Goal: Information Seeking & Learning: Learn about a topic

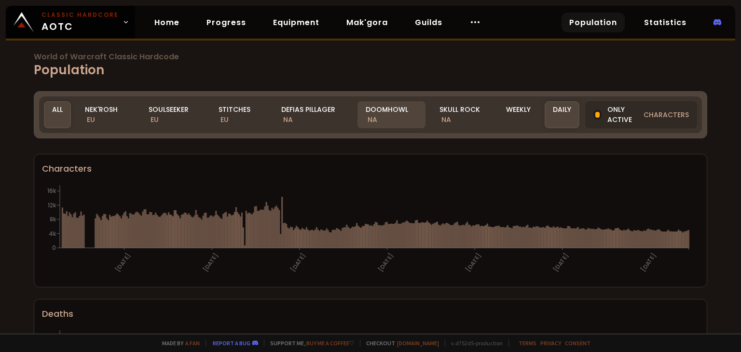
click at [381, 112] on div "Doomhowl NA" at bounding box center [391, 114] width 68 height 27
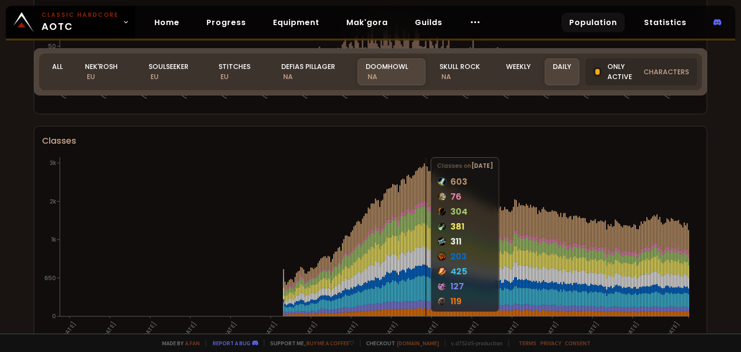
scroll to position [341, 0]
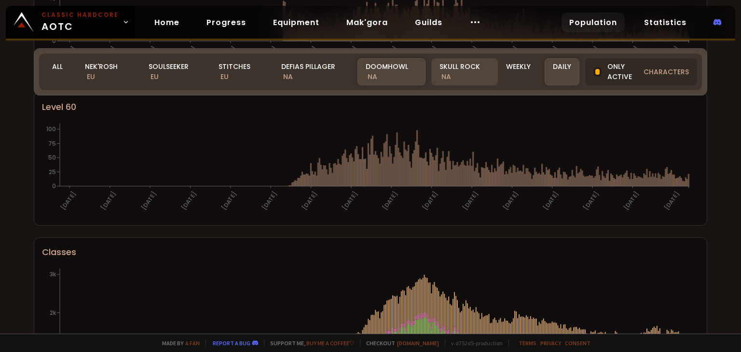
click at [450, 73] on div "Skull Rock NA" at bounding box center [464, 71] width 66 height 27
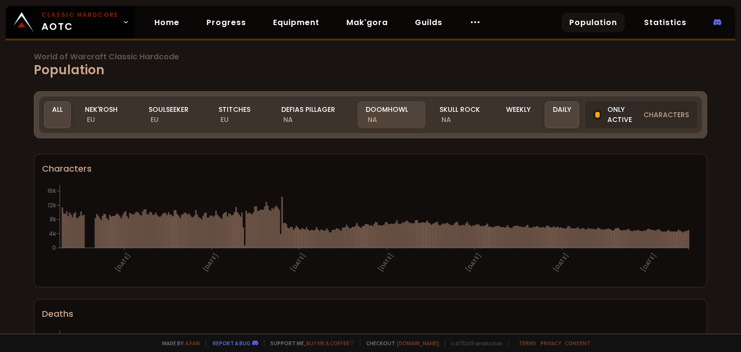
click at [375, 111] on div "Doomhowl NA" at bounding box center [391, 114] width 68 height 27
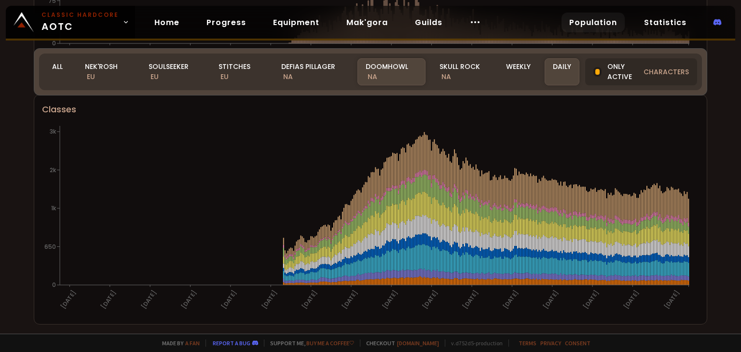
scroll to position [486, 0]
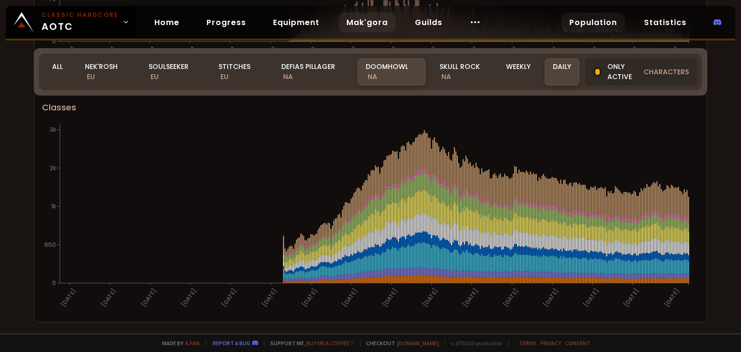
click at [353, 23] on link "Mak'gora" at bounding box center [367, 23] width 57 height 20
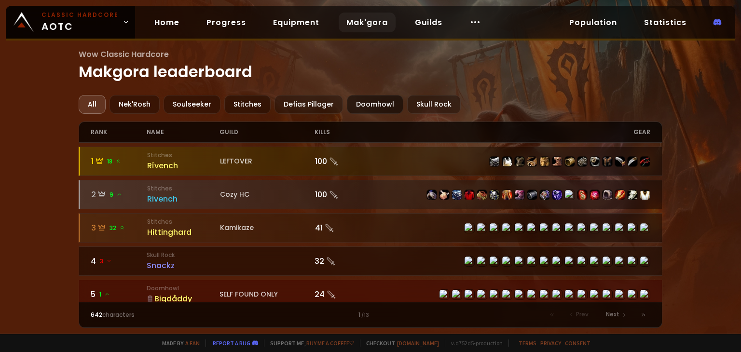
click at [374, 108] on div "Doomhowl" at bounding box center [375, 104] width 56 height 19
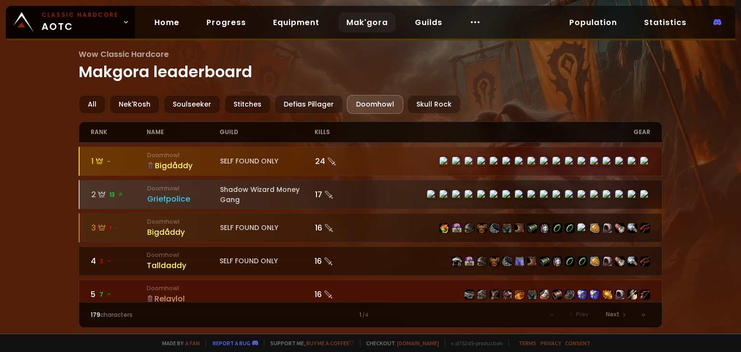
click at [187, 161] on div "Bigdåddy" at bounding box center [183, 166] width 73 height 12
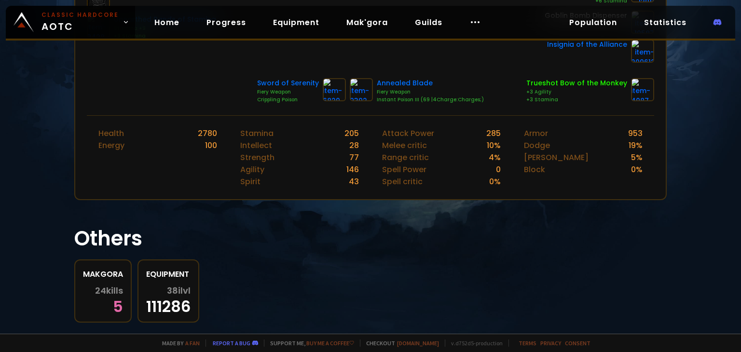
scroll to position [377, 0]
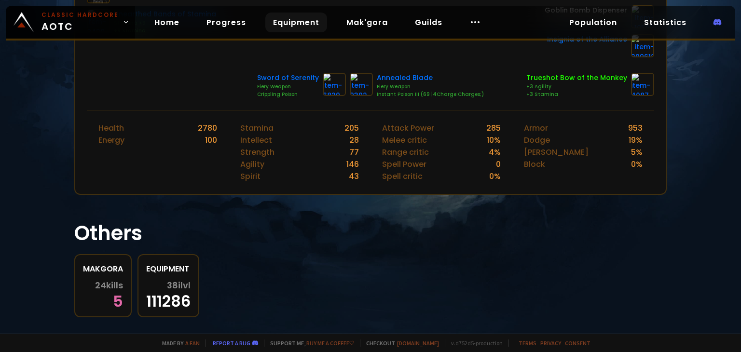
click at [290, 25] on link "Equipment" at bounding box center [296, 23] width 62 height 20
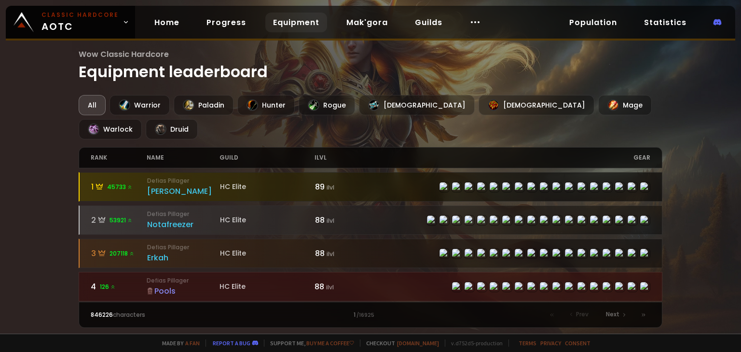
click at [154, 185] on div "[PERSON_NAME]" at bounding box center [183, 191] width 73 height 12
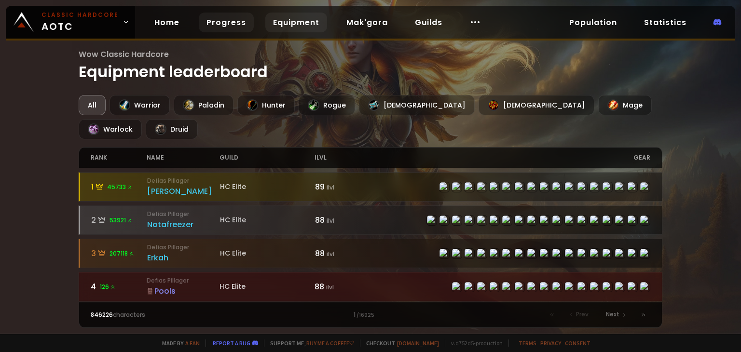
click at [220, 25] on link "Progress" at bounding box center [226, 23] width 55 height 20
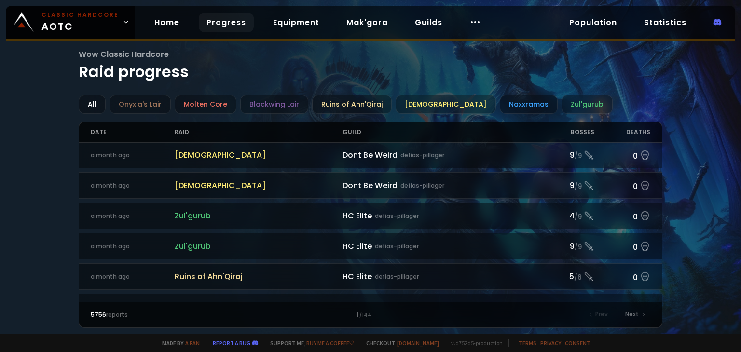
scroll to position [1040, 0]
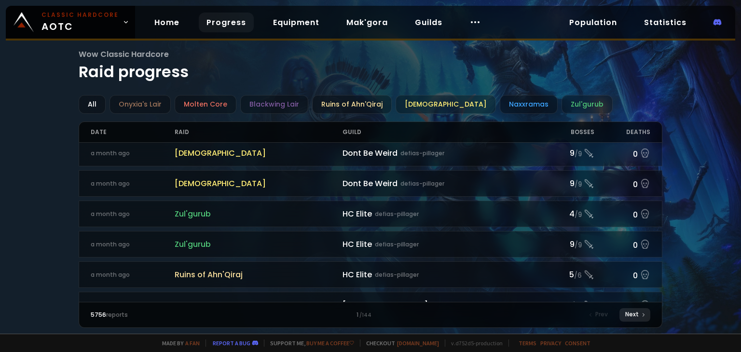
click at [640, 313] on icon at bounding box center [643, 315] width 6 height 6
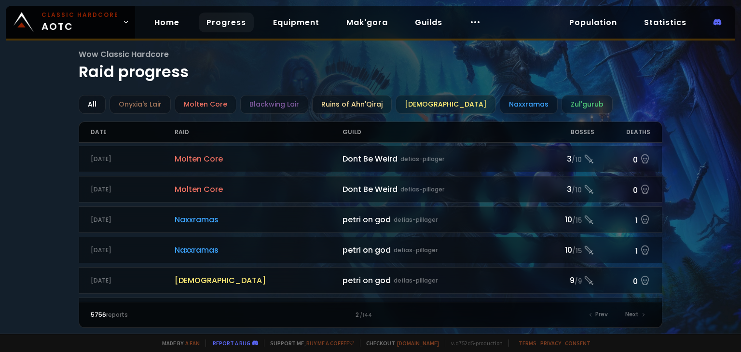
scroll to position [1040, 0]
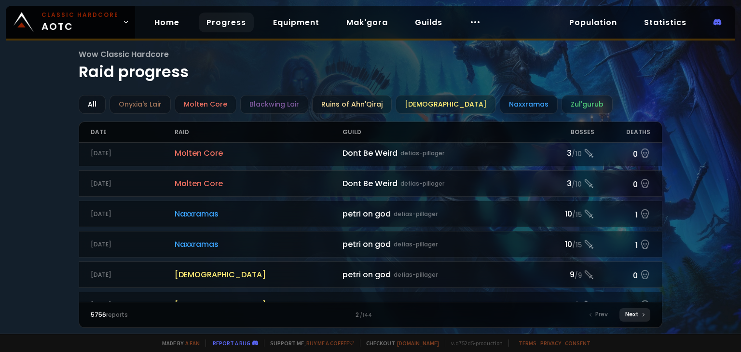
click at [634, 317] on div "Next" at bounding box center [634, 315] width 31 height 14
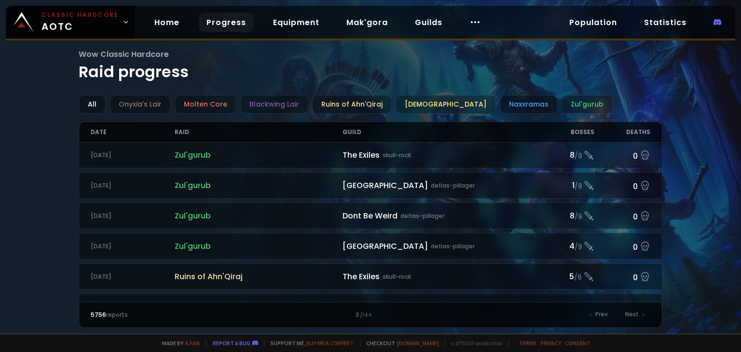
scroll to position [1040, 0]
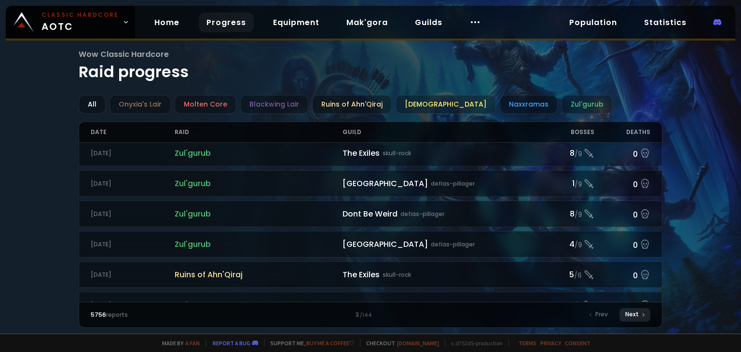
click at [639, 319] on div "Next" at bounding box center [634, 315] width 31 height 14
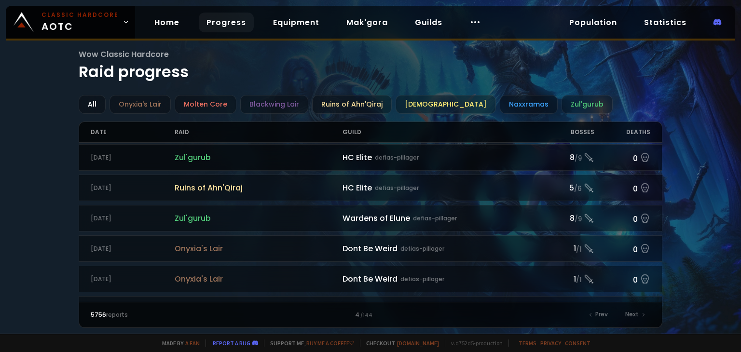
scroll to position [1040, 0]
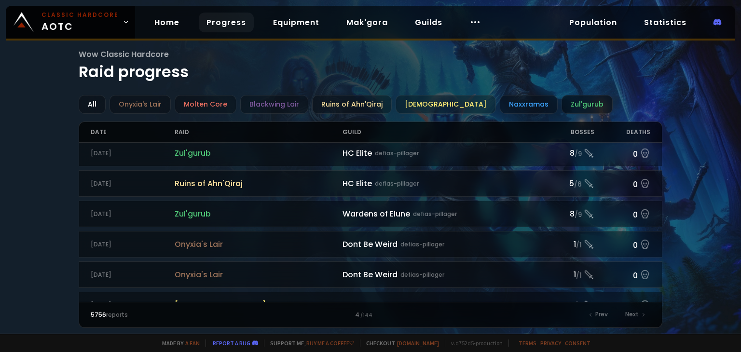
click at [561, 99] on div "Zul'gurub" at bounding box center [586, 104] width 51 height 19
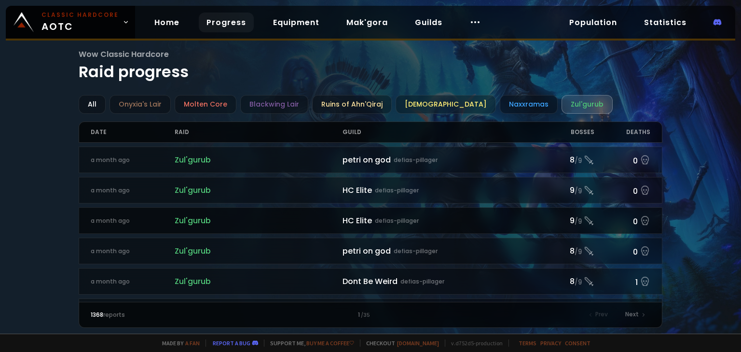
click at [186, 217] on span "Zul'gurub" at bounding box center [259, 221] width 168 height 12
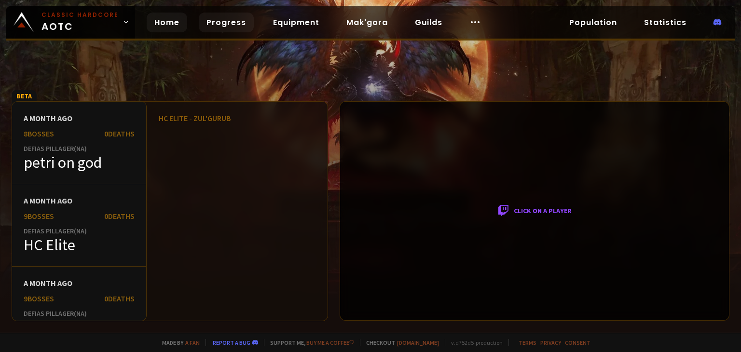
click at [157, 24] on link "Home" at bounding box center [167, 23] width 41 height 20
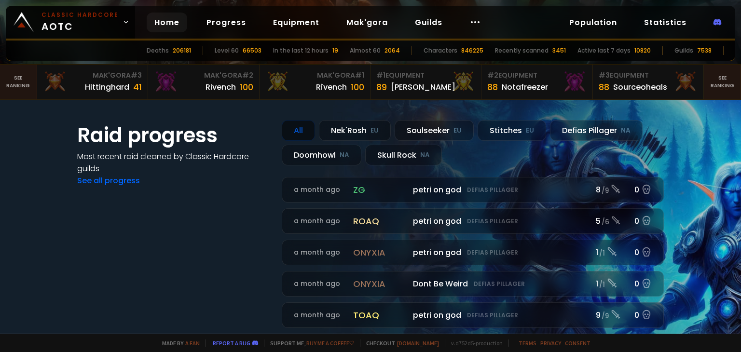
scroll to position [145, 0]
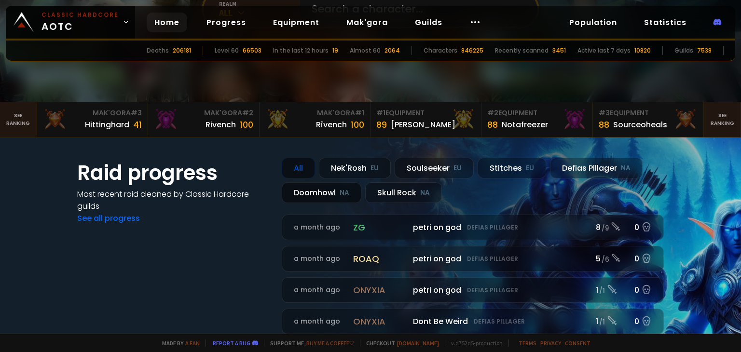
click at [324, 190] on div "Doomhowl NA" at bounding box center [322, 192] width 80 height 21
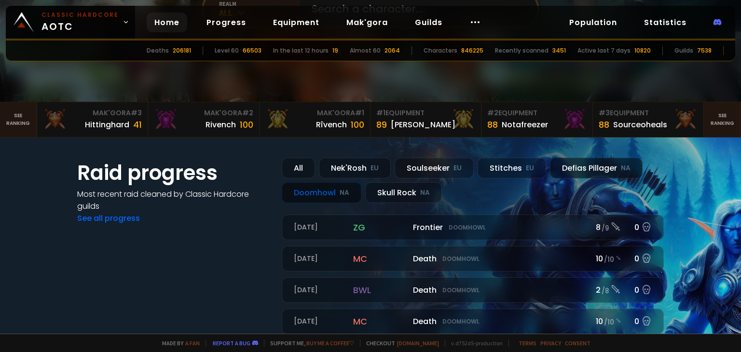
click at [590, 173] on div "Defias Pillager NA" at bounding box center [596, 168] width 93 height 21
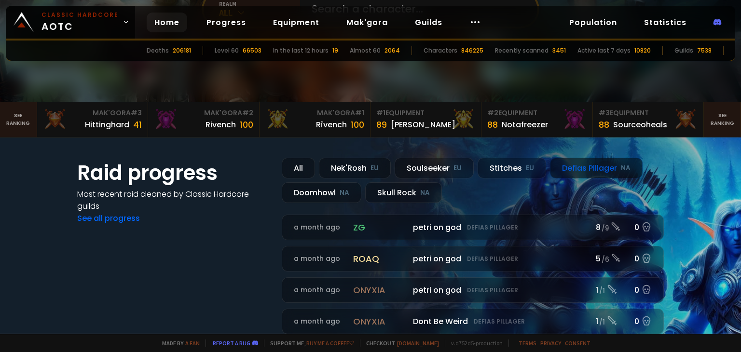
scroll to position [0, 0]
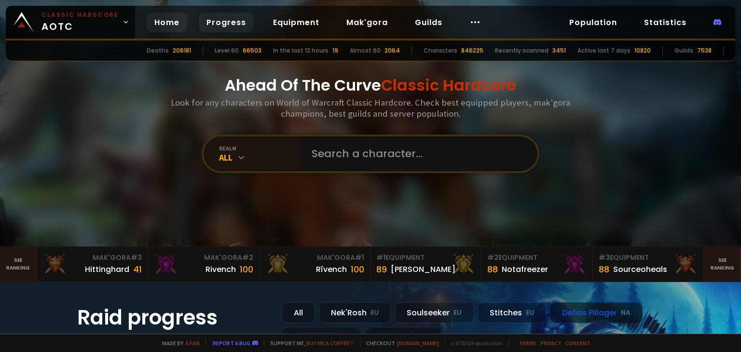
click at [230, 27] on link "Progress" at bounding box center [226, 23] width 55 height 20
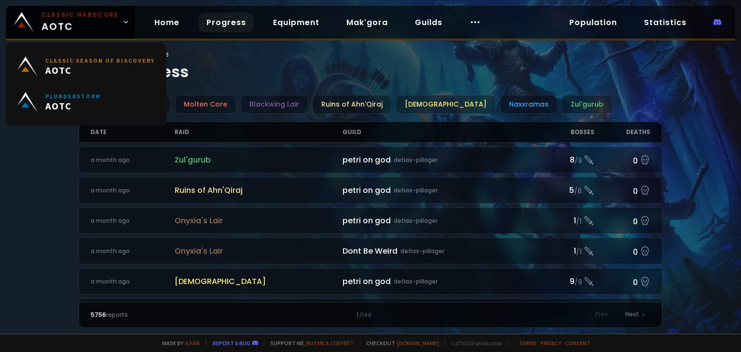
click at [183, 15] on div "Home Progress Equipment Mak'gora Guilds" at bounding box center [317, 22] width 365 height 31
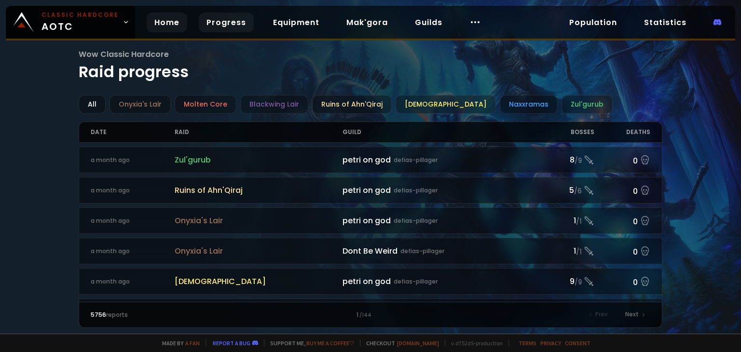
click at [162, 24] on link "Home" at bounding box center [167, 23] width 41 height 20
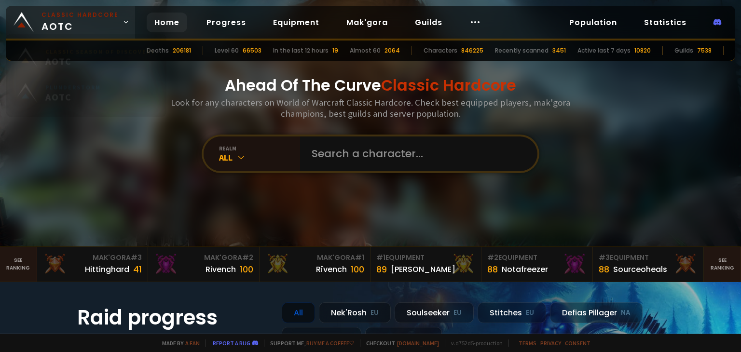
click at [107, 16] on small "Classic Hardcore" at bounding box center [79, 15] width 77 height 9
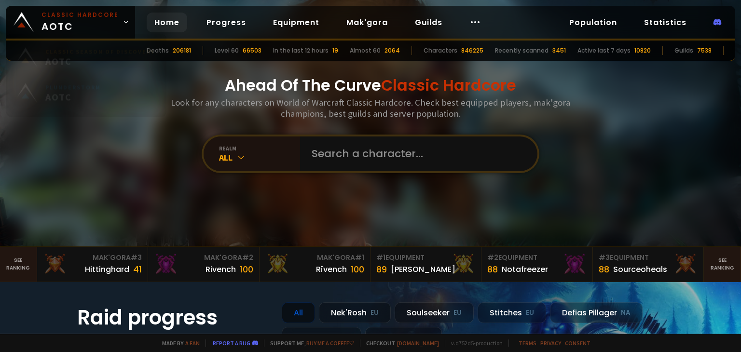
click at [122, 150] on div "Ahead Of The Curve Classic Hardcore Look for any characters on World of Warcraf…" at bounding box center [370, 123] width 581 height 246
click at [604, 28] on link "Population" at bounding box center [592, 23] width 63 height 20
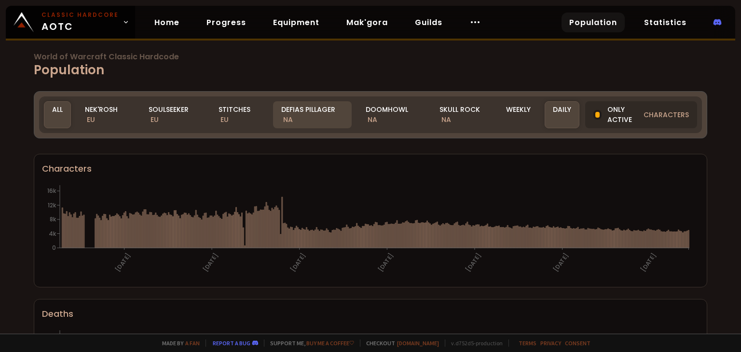
click at [311, 116] on div "Defias Pillager NA" at bounding box center [312, 114] width 79 height 27
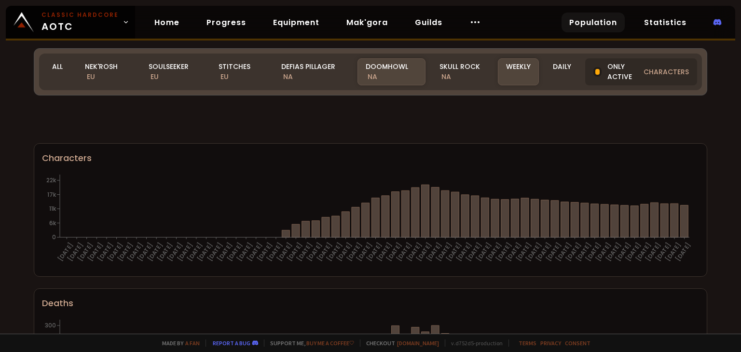
scroll to position [486, 0]
